Goal: Navigation & Orientation: Find specific page/section

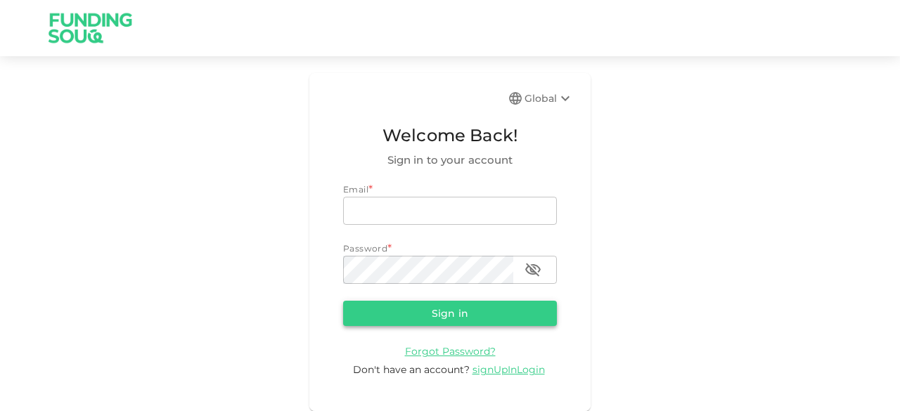
type input "[EMAIL_ADDRESS][DOMAIN_NAME]"
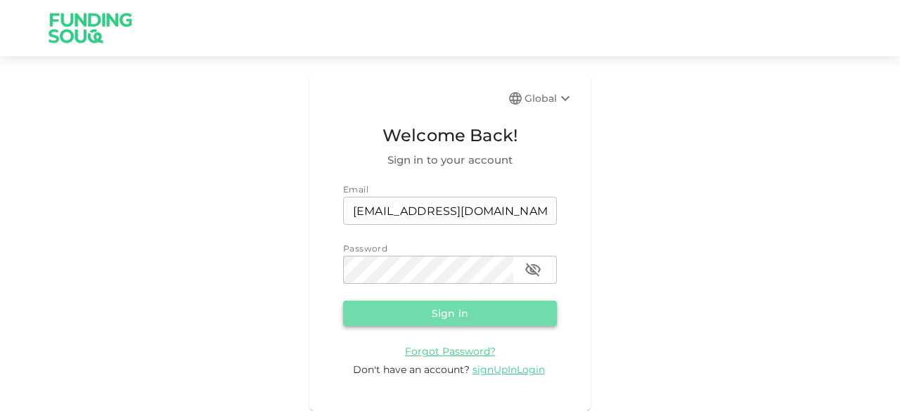
click at [372, 313] on button "Sign in" at bounding box center [450, 313] width 214 height 25
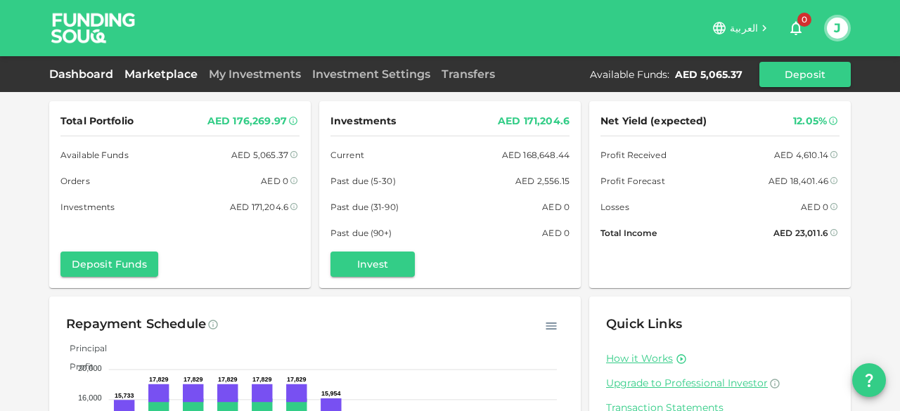
click at [160, 75] on link "Marketplace" at bounding box center [161, 74] width 84 height 13
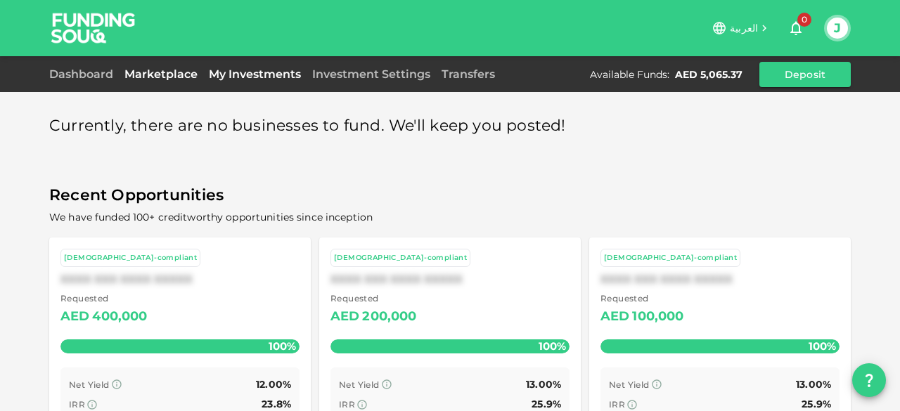
click at [239, 77] on link "My Investments" at bounding box center [254, 74] width 103 height 13
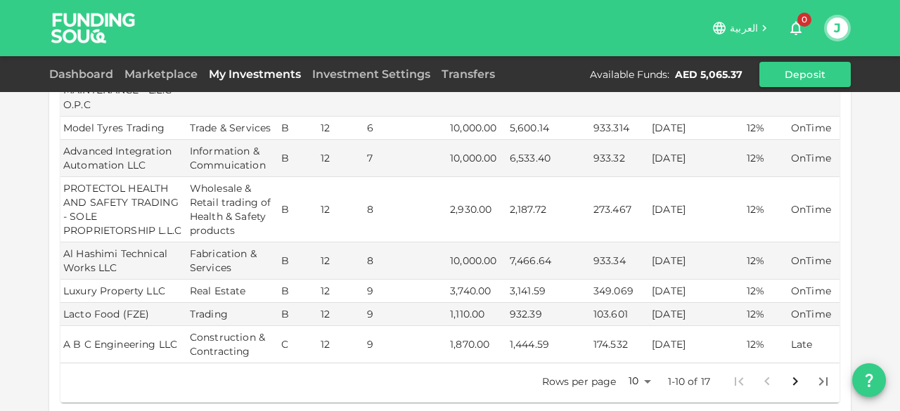
scroll to position [338, 0]
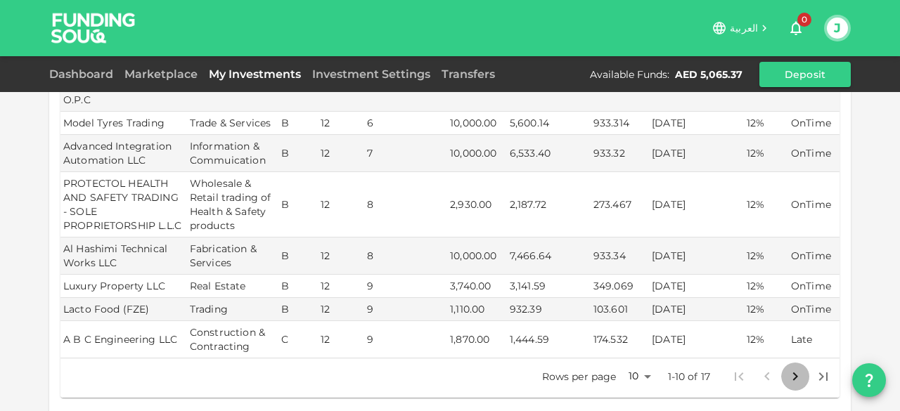
click at [787, 369] on icon "Go to next page" at bounding box center [795, 377] width 17 height 17
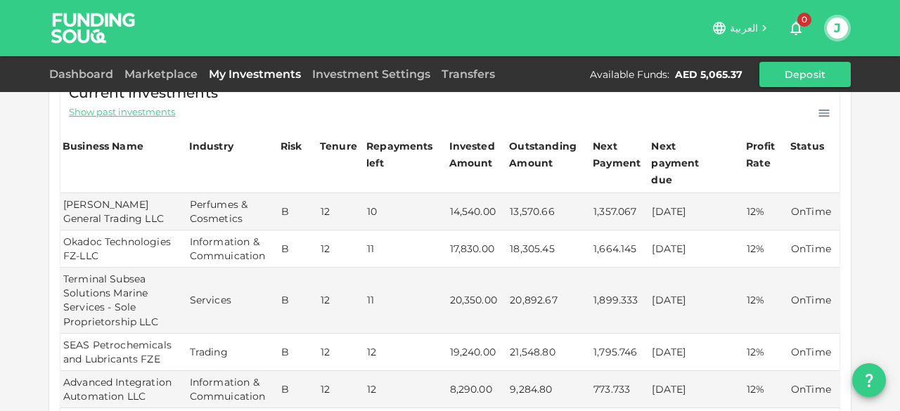
scroll to position [114, 0]
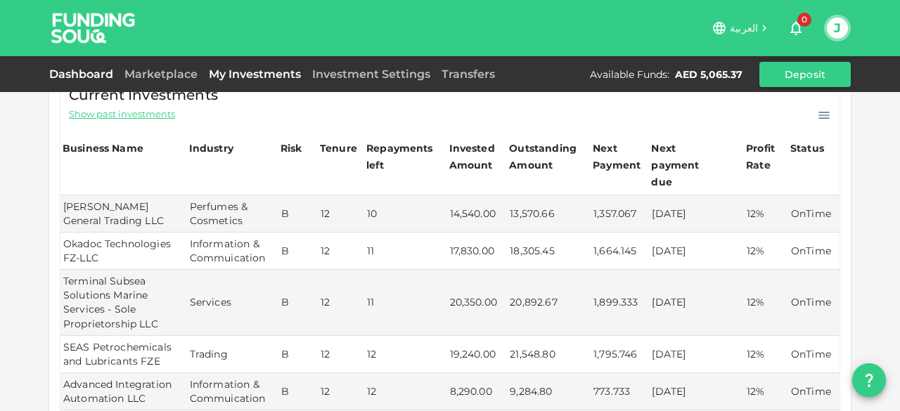
click at [72, 79] on link "Dashboard" at bounding box center [84, 74] width 70 height 13
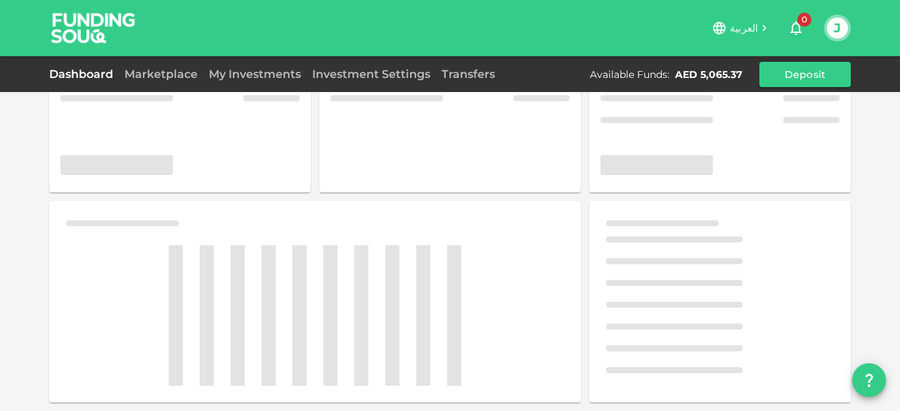
scroll to position [114, 0]
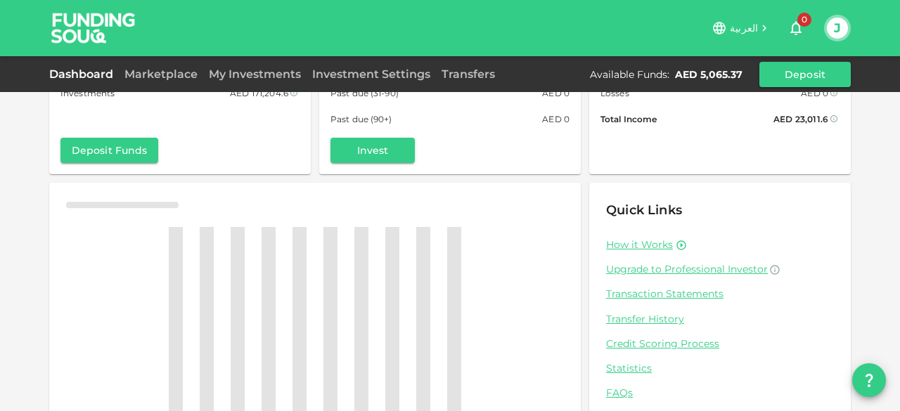
click at [31, 143] on div "Total Portfolio AED 176,269.97 Available Funds AED 5,065.37 Orders AED 0 Invest…" at bounding box center [450, 168] width 900 height 565
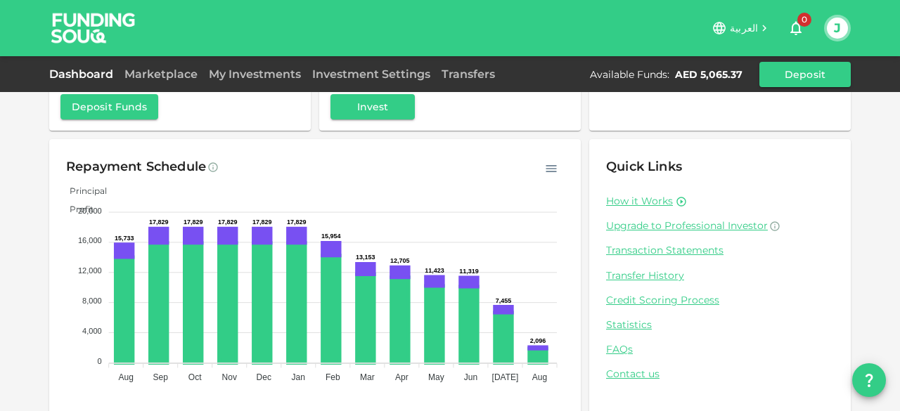
scroll to position [169, 0]
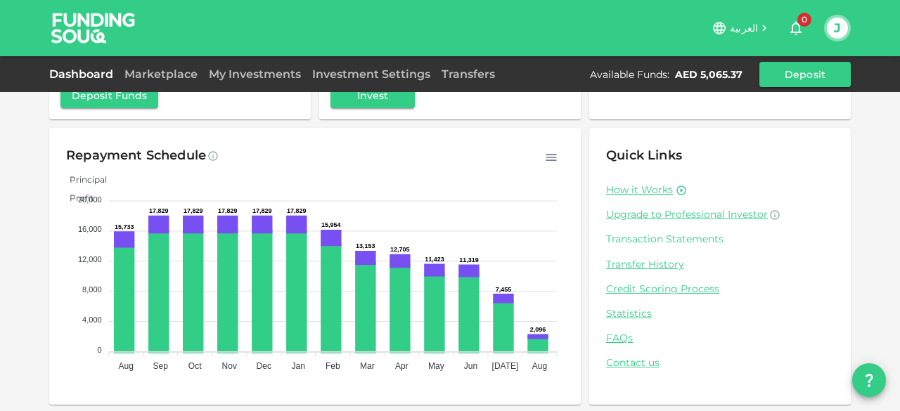
click at [644, 242] on link "Transaction Statements" at bounding box center [720, 239] width 228 height 13
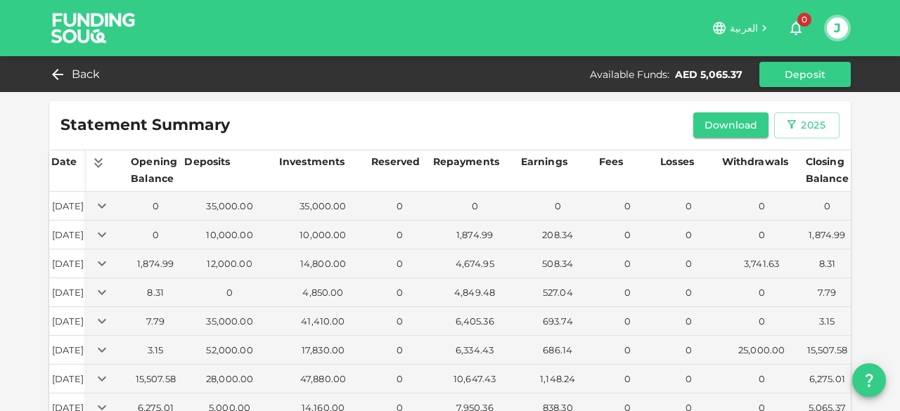
scroll to position [96, 0]
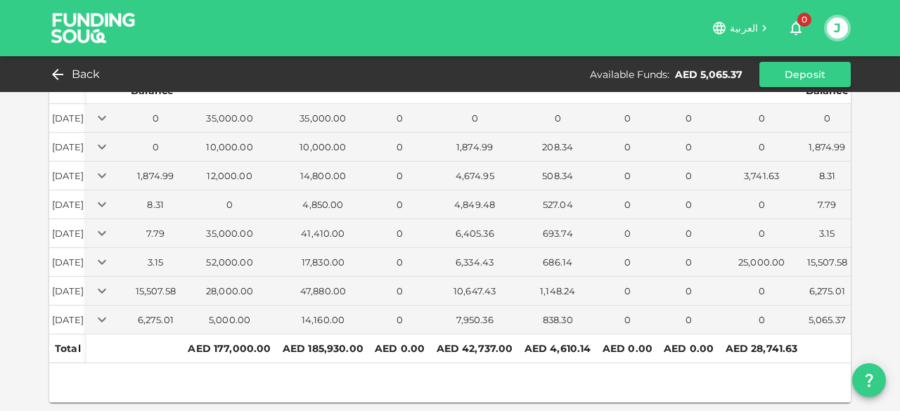
drag, startPoint x: 888, startPoint y: 269, endPoint x: 893, endPoint y: 165, distance: 104.2
click at [893, 165] on div "العربية 0 J Back Available Funds : AED 5,065.37 Deposit Statement Summary Downl…" at bounding box center [450, 205] width 900 height 411
click at [89, 69] on span "Back" at bounding box center [86, 75] width 29 height 20
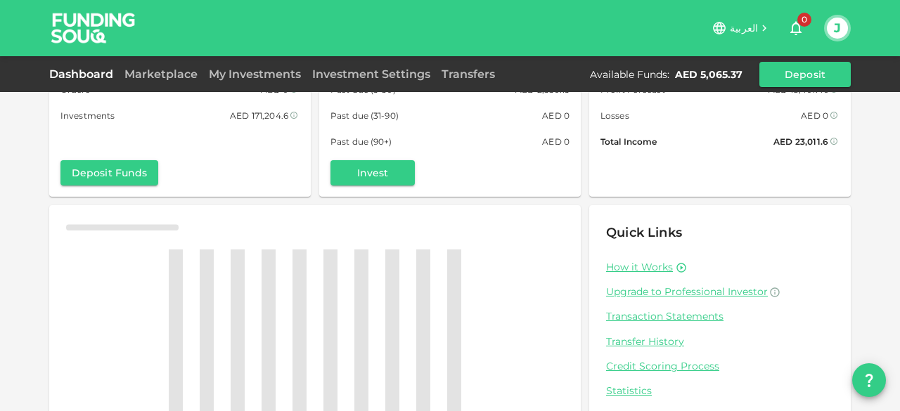
scroll to position [96, 0]
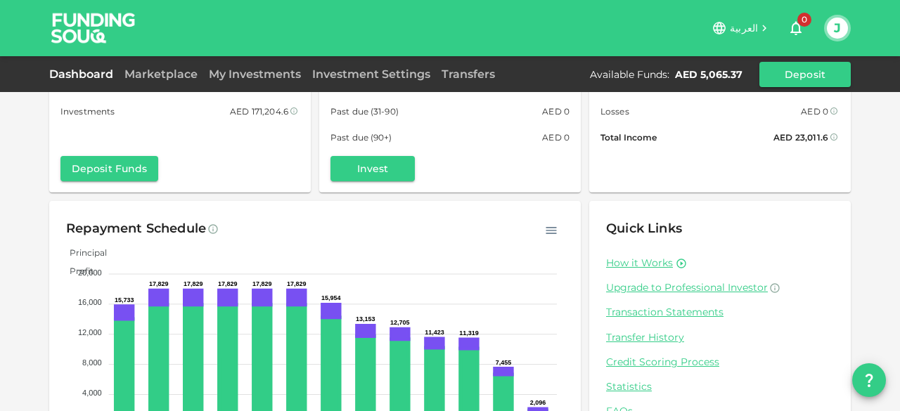
click at [15, 236] on div "Total Portfolio AED 176,269.97 Available Funds AED 5,065.37 Orders AED 0 Invest…" at bounding box center [450, 195] width 900 height 582
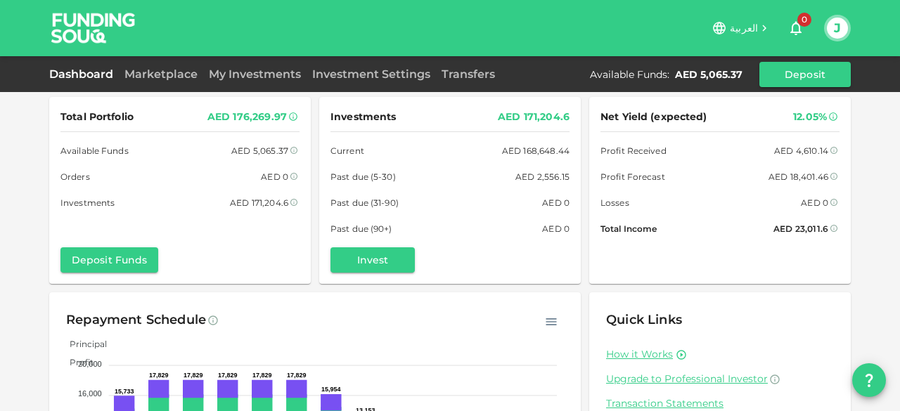
scroll to position [0, 0]
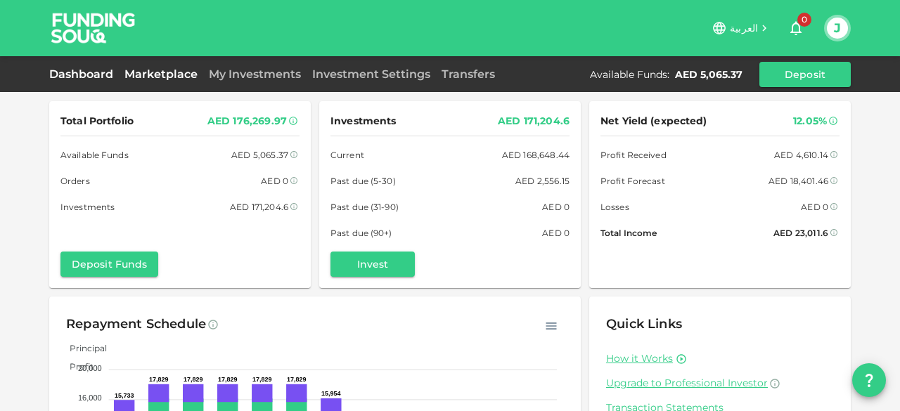
click at [160, 74] on link "Marketplace" at bounding box center [161, 74] width 84 height 13
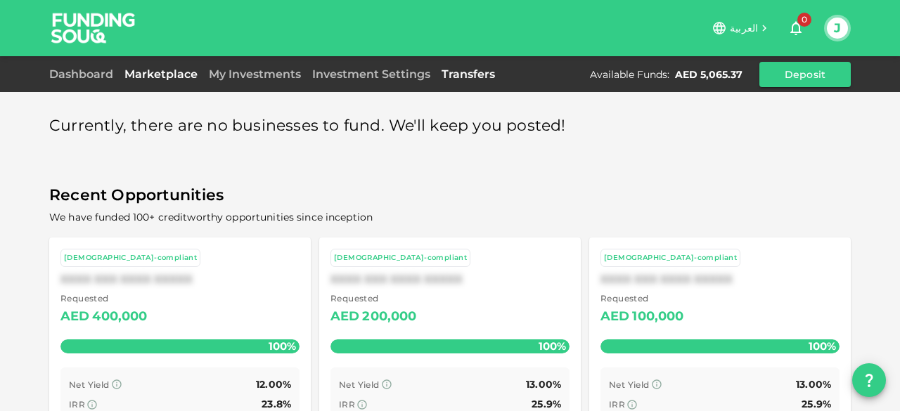
click at [461, 74] on link "Transfers" at bounding box center [468, 74] width 65 height 13
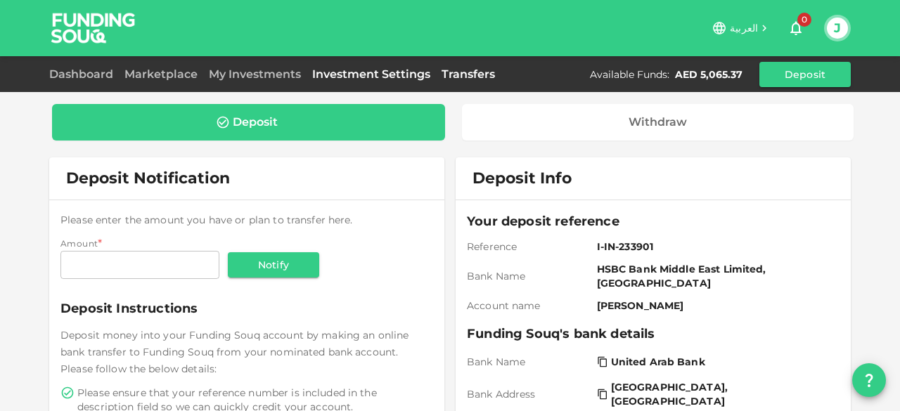
click at [378, 71] on link "Investment Settings" at bounding box center [371, 74] width 129 height 13
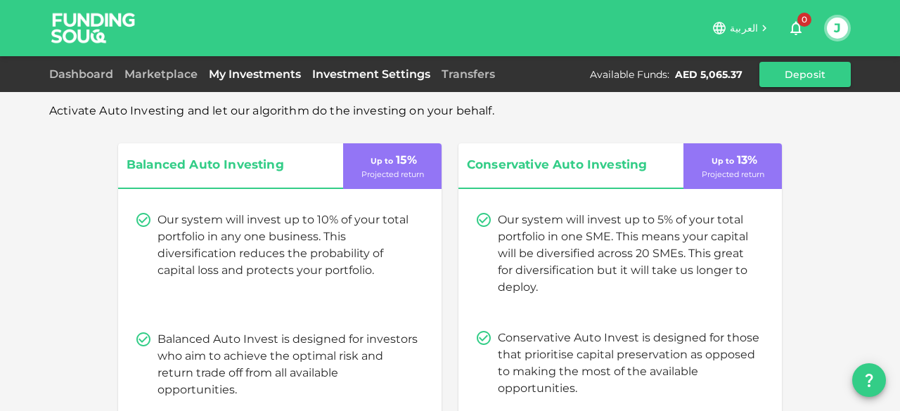
click at [263, 72] on link "My Investments" at bounding box center [254, 74] width 103 height 13
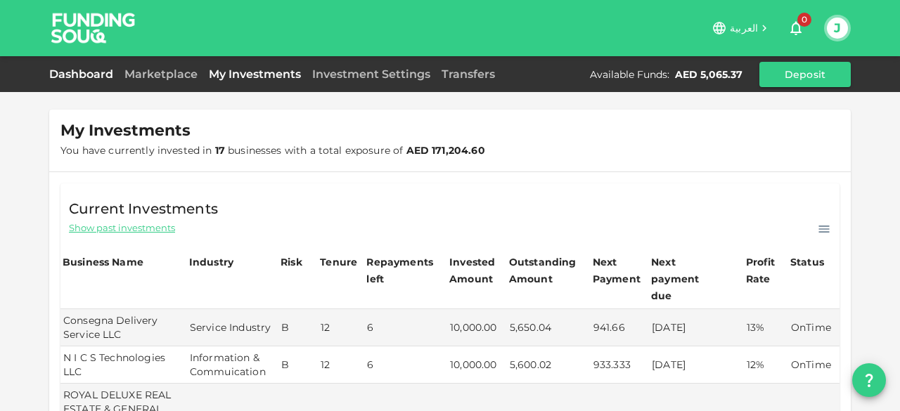
click at [75, 77] on link "Dashboard" at bounding box center [84, 74] width 70 height 13
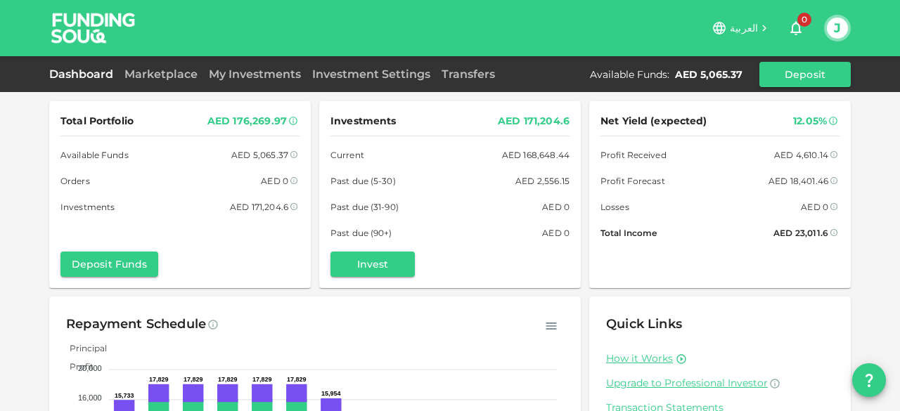
click at [18, 138] on div "Total Portfolio AED 176,269.97 Available Funds AED 5,065.37 Orders AED 0 Invest…" at bounding box center [450, 291] width 900 height 582
click at [21, 250] on div "Total Portfolio AED 176,269.97 Available Funds AED 5,065.37 Orders AED 0 Invest…" at bounding box center [450, 291] width 900 height 582
